Goal: Navigation & Orientation: Find specific page/section

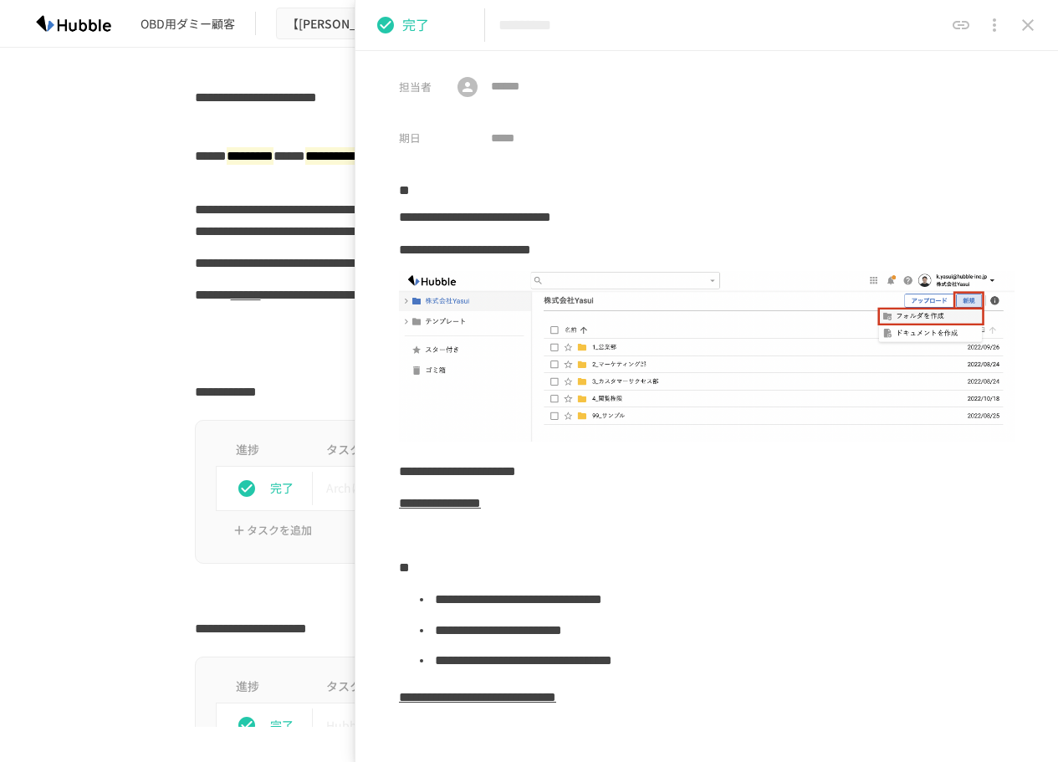
click at [319, 33] on span "【[PERSON_NAME]】新入社員OBD用Arch" at bounding box center [390, 23] width 206 height 21
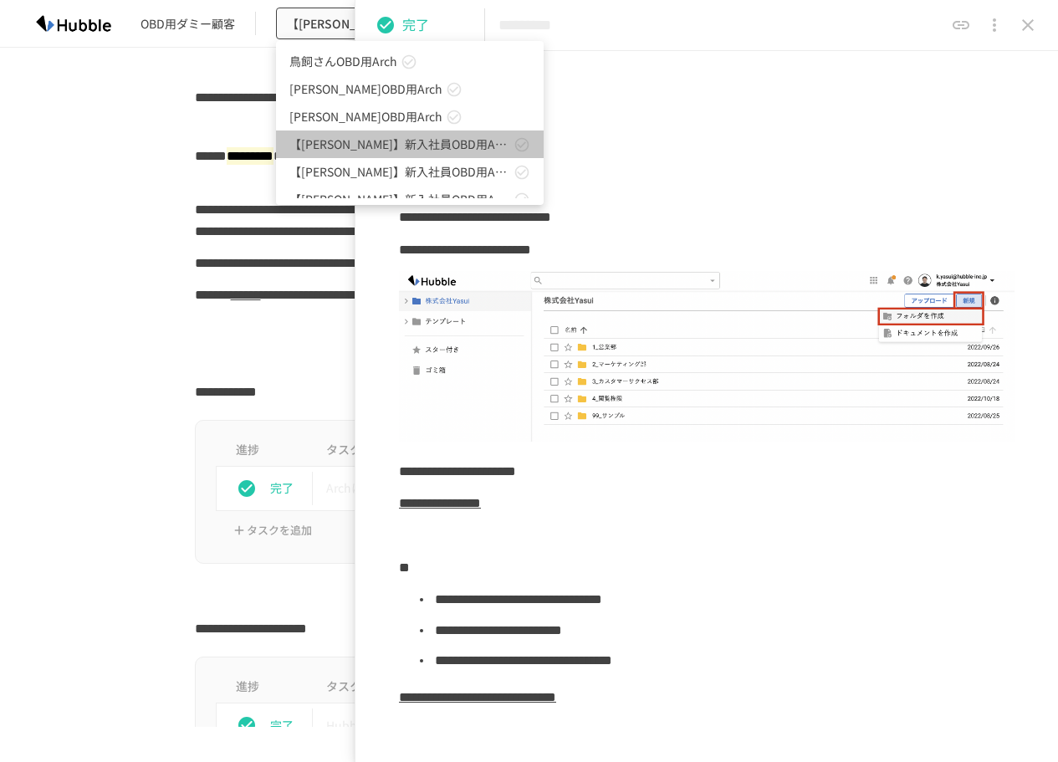
click at [299, 145] on span "【[PERSON_NAME]】新入社員OBD用Arch" at bounding box center [399, 144] width 221 height 18
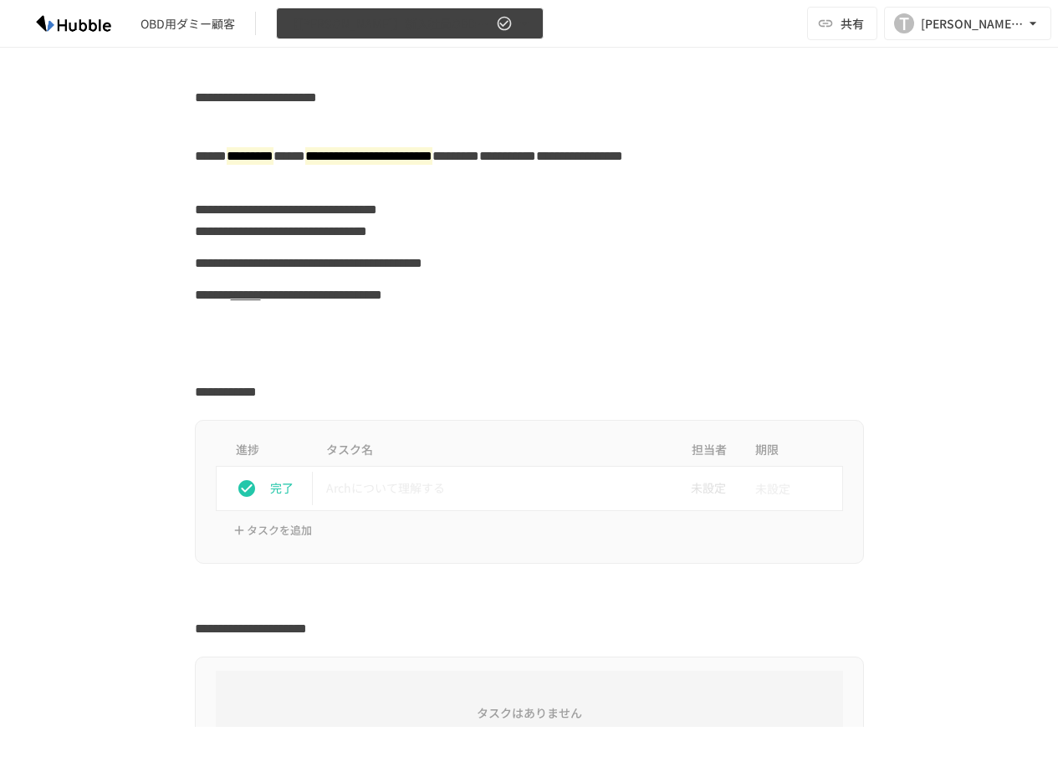
click at [371, 24] on span "【[PERSON_NAME]】新入社員OBD用Arch" at bounding box center [390, 23] width 206 height 21
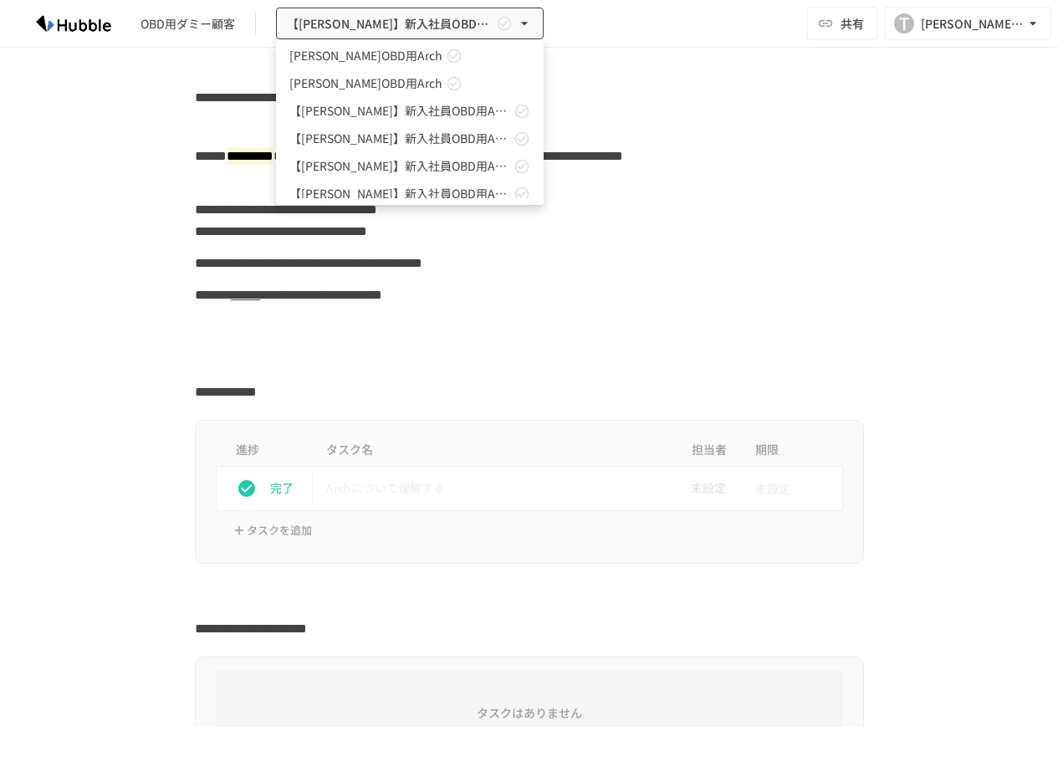
scroll to position [34, 0]
click at [353, 166] on span "【[PERSON_NAME]】新入社員OBD用Arch" at bounding box center [399, 165] width 221 height 18
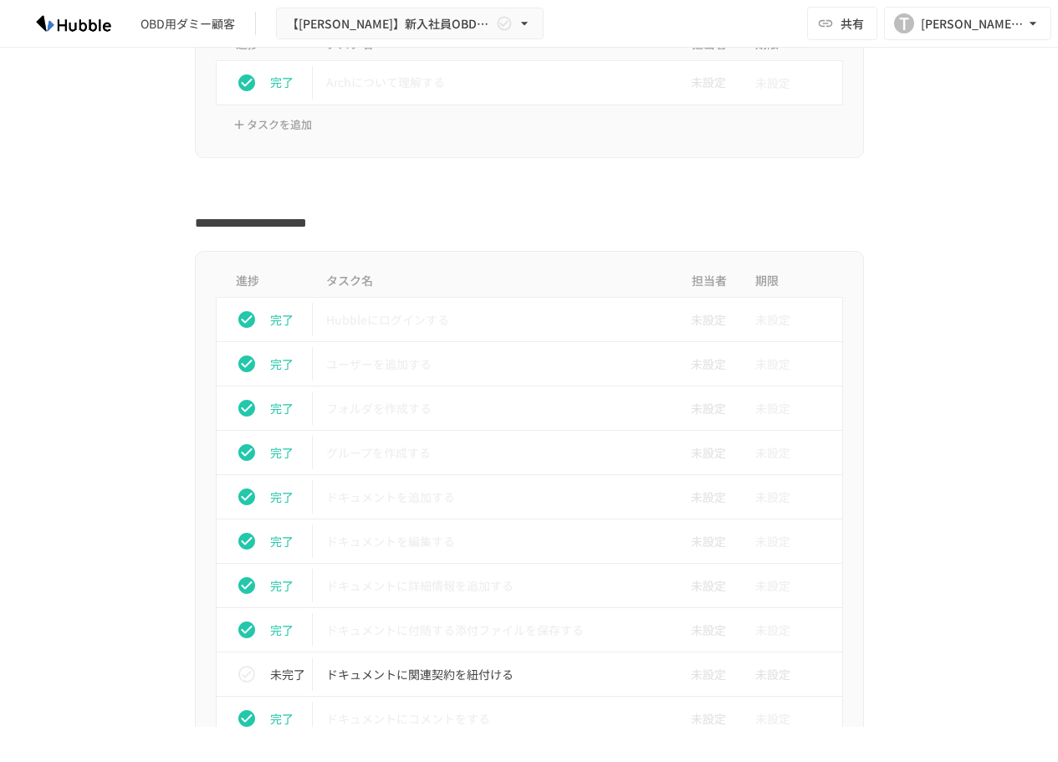
scroll to position [375, 0]
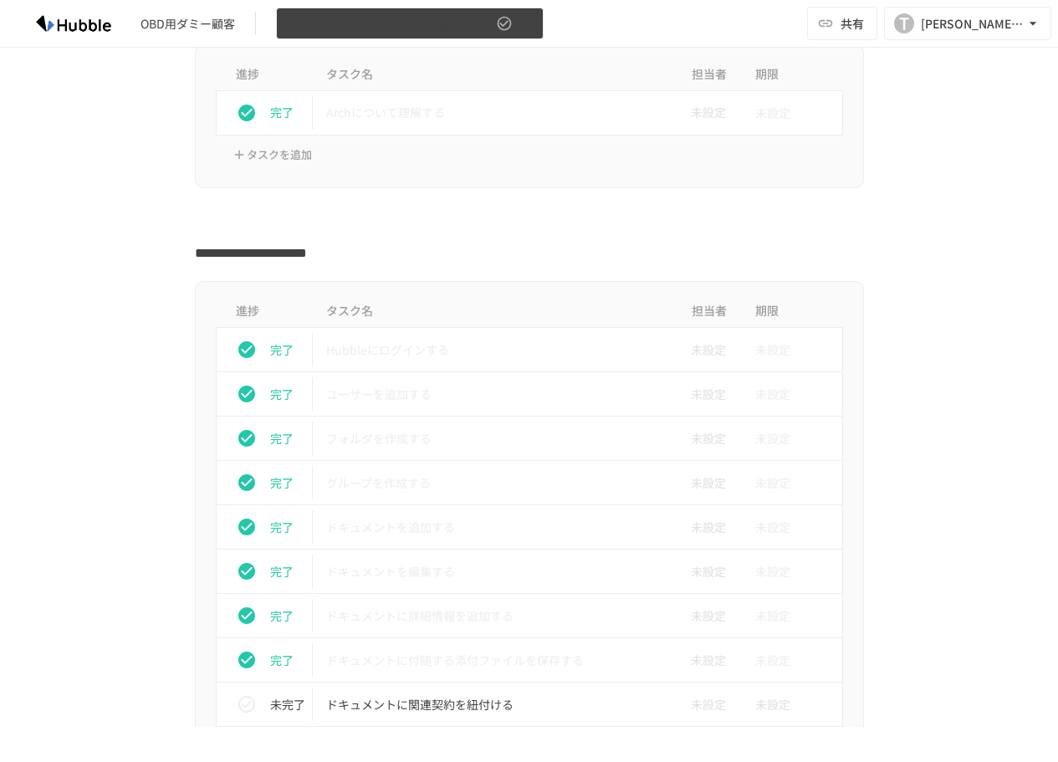
click at [398, 19] on span "【[PERSON_NAME]】新入社員OBD用Arch" at bounding box center [390, 23] width 206 height 21
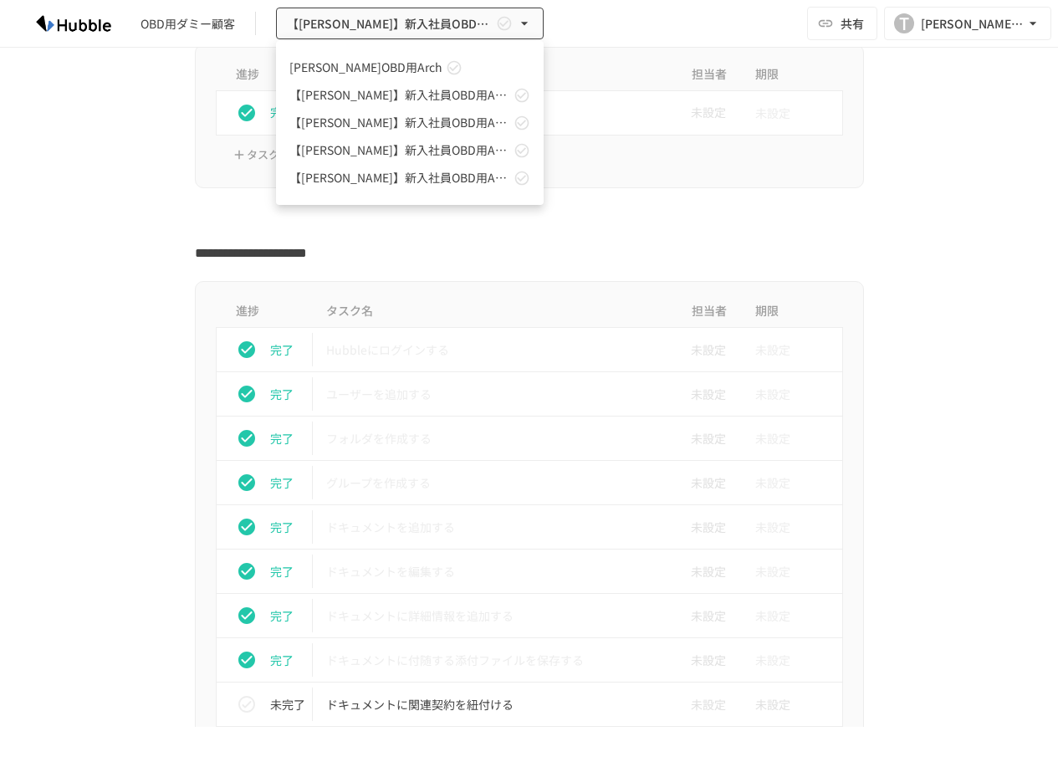
scroll to position [50, 0]
click at [325, 175] on span "【[PERSON_NAME]】新入社員OBD用Arch" at bounding box center [399, 177] width 221 height 18
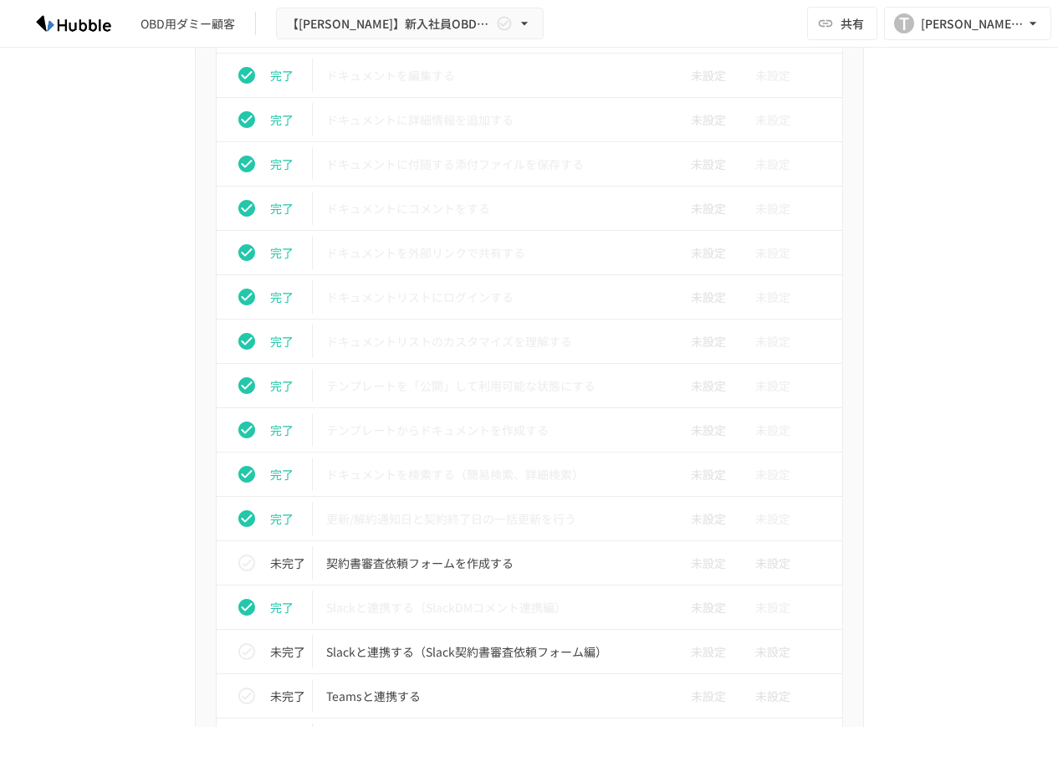
scroll to position [813, 0]
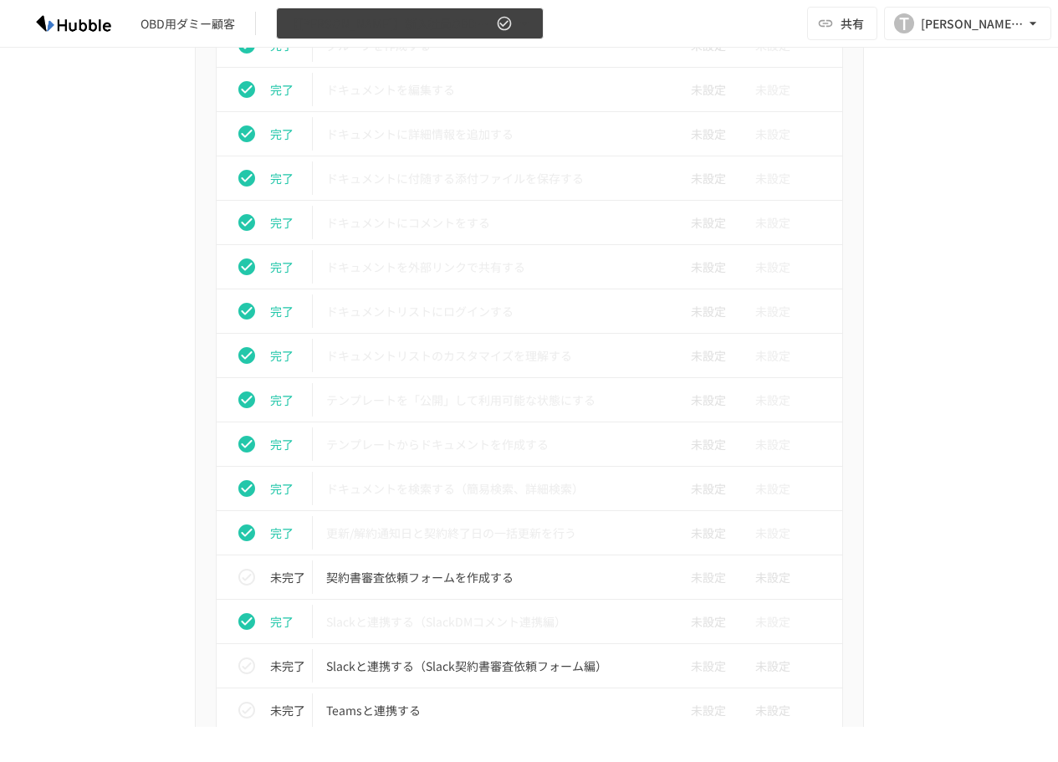
click at [319, 28] on span "【[PERSON_NAME]】新入社員OBD用Arch" at bounding box center [390, 23] width 206 height 21
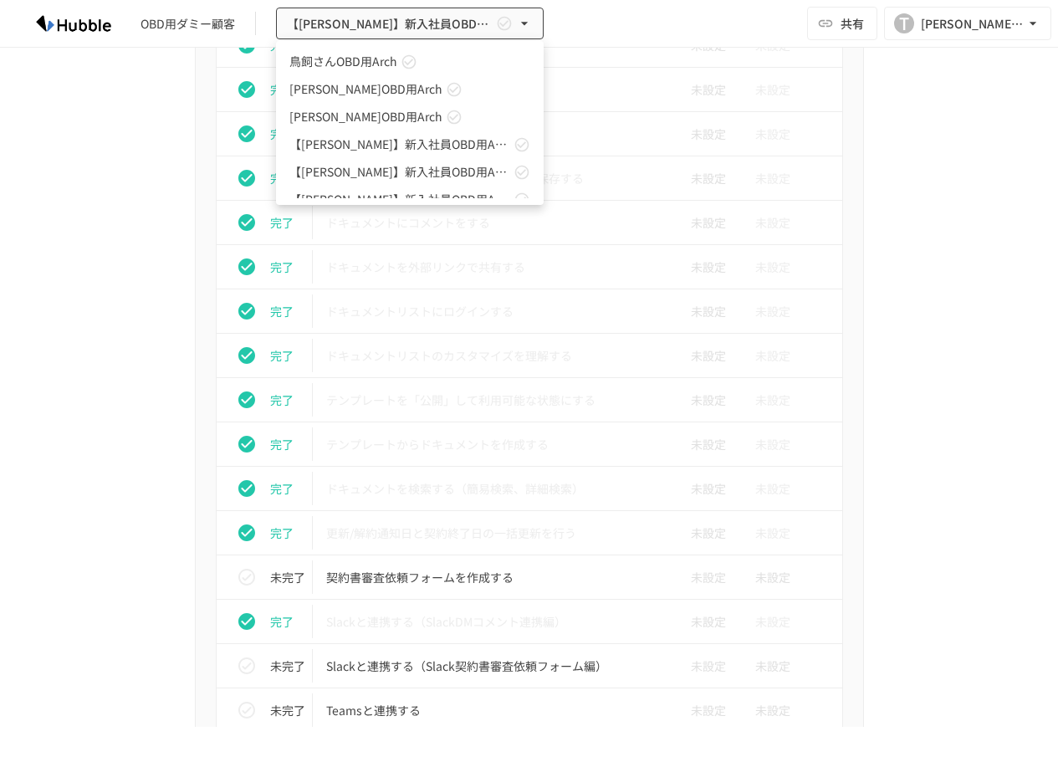
scroll to position [30, 0]
click at [333, 148] on span "【[PERSON_NAME]】新入社員OBD用Arch" at bounding box center [399, 142] width 221 height 18
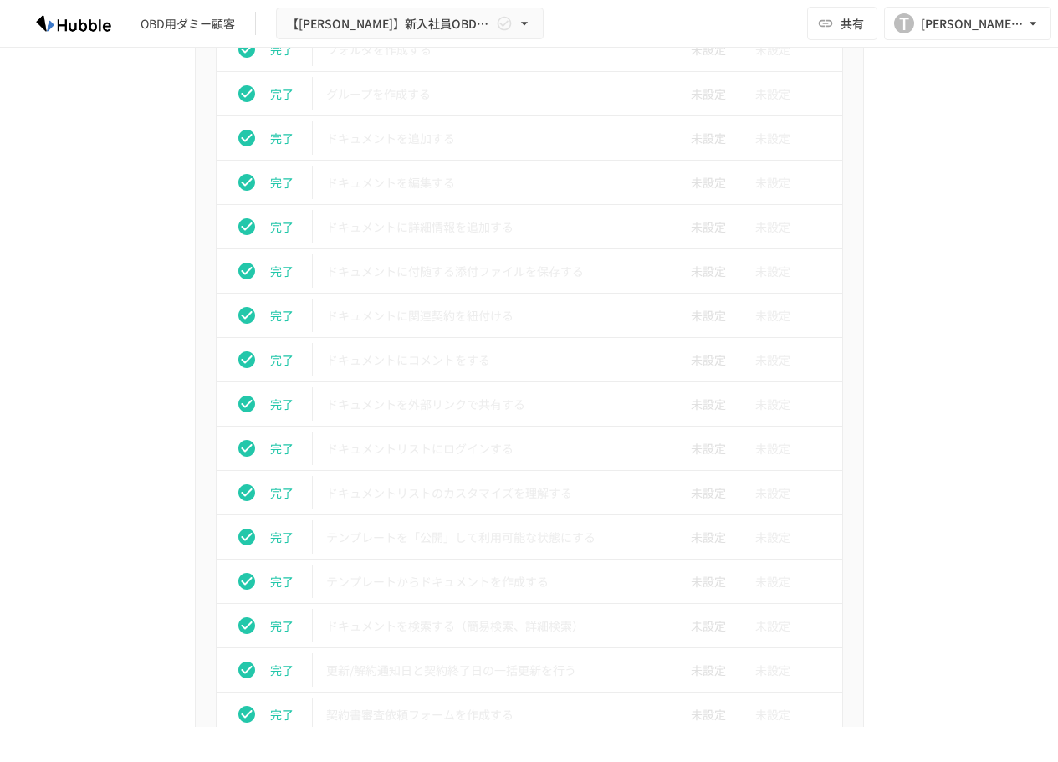
scroll to position [764, 0]
